Goal: Task Accomplishment & Management: Use online tool/utility

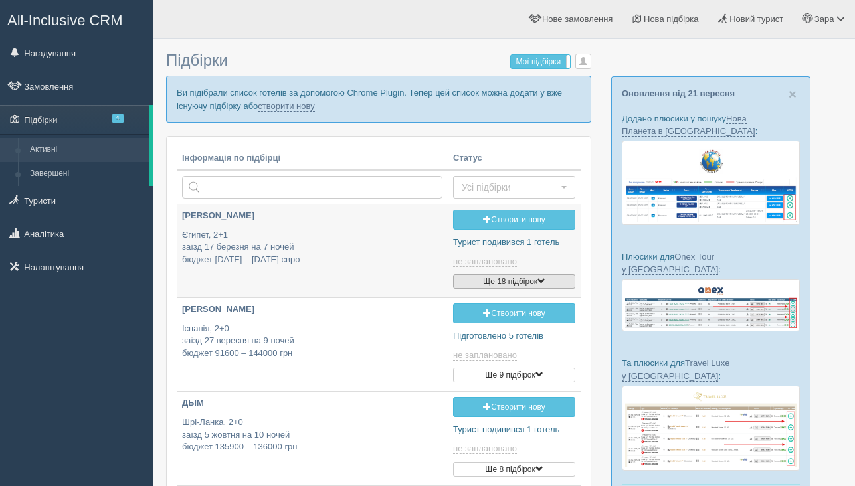
type input "2025-09-22 14:10"
click at [502, 223] on link "Створити нову" at bounding box center [514, 220] width 122 height 20
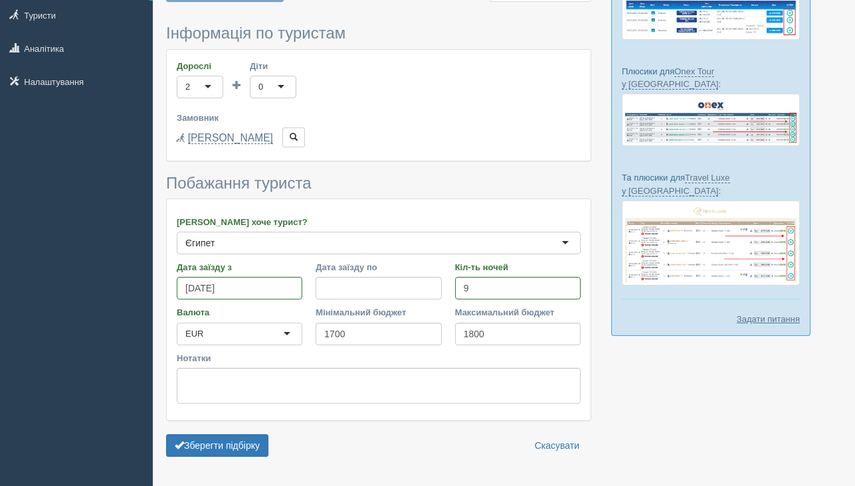
scroll to position [223, 0]
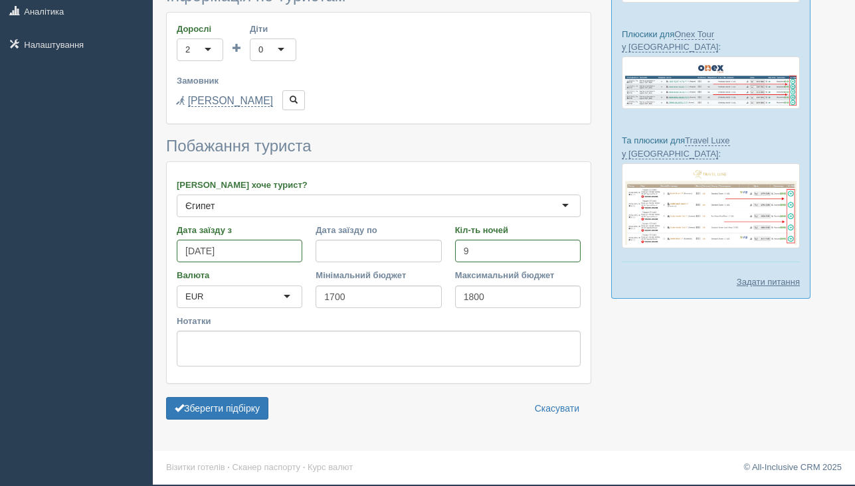
click at [219, 421] on form "Інформація по туристам Дорослі 2 2 1 2 3 4 5 6 7 8 9 10 11 12 13 14 15 16 17 18…" at bounding box center [378, 206] width 425 height 439
click at [223, 411] on button "Зберегти підбірку" at bounding box center [217, 408] width 102 height 23
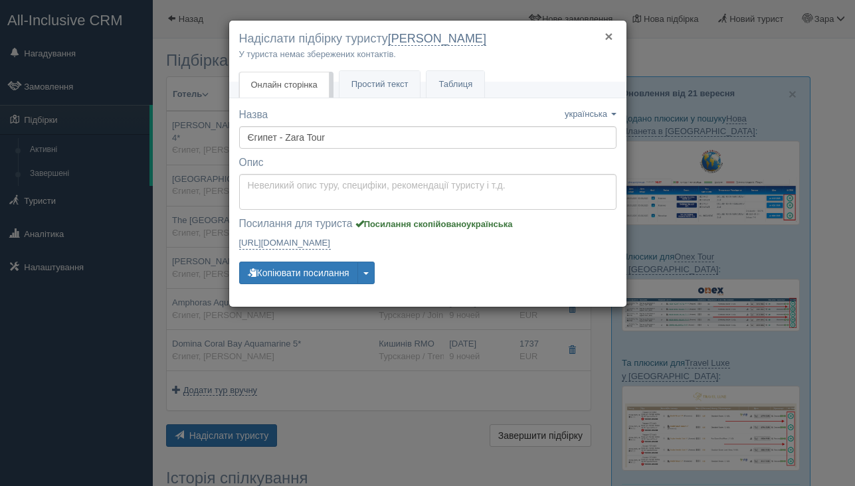
click at [611, 38] on button "×" at bounding box center [609, 36] width 8 height 14
